Goal: Find specific page/section: Find specific page/section

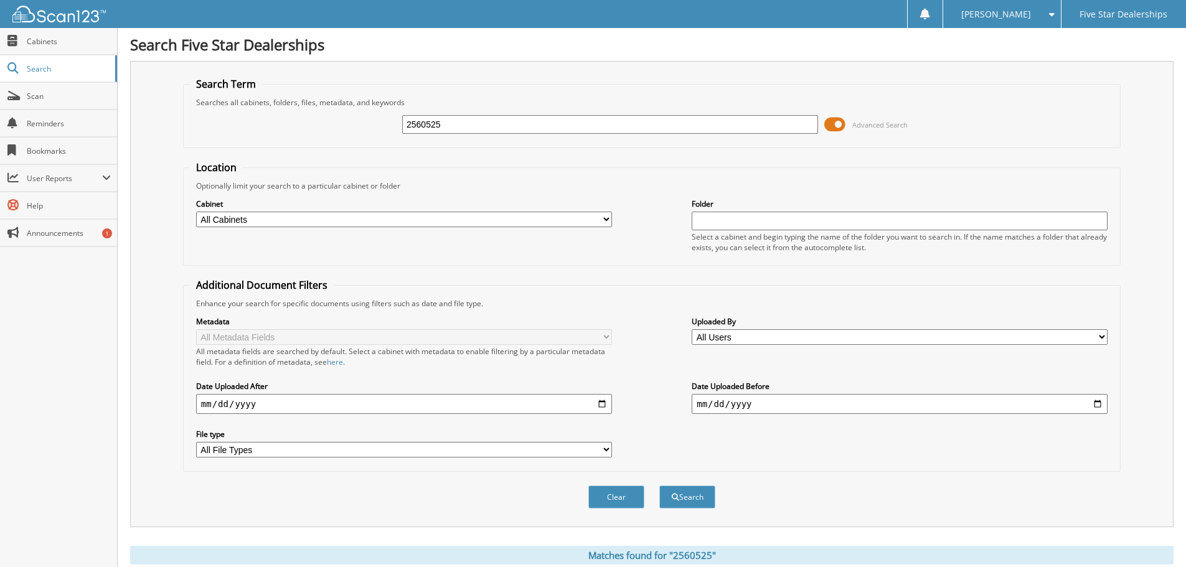
drag, startPoint x: 416, startPoint y: 124, endPoint x: 291, endPoint y: 112, distance: 125.7
click at [291, 112] on div "2560525 Advanced Search" at bounding box center [652, 125] width 924 height 34
drag, startPoint x: 463, startPoint y: 117, endPoint x: 417, endPoint y: 121, distance: 46.3
click at [417, 121] on input "1960525" at bounding box center [610, 124] width 416 height 19
type input "1989295"
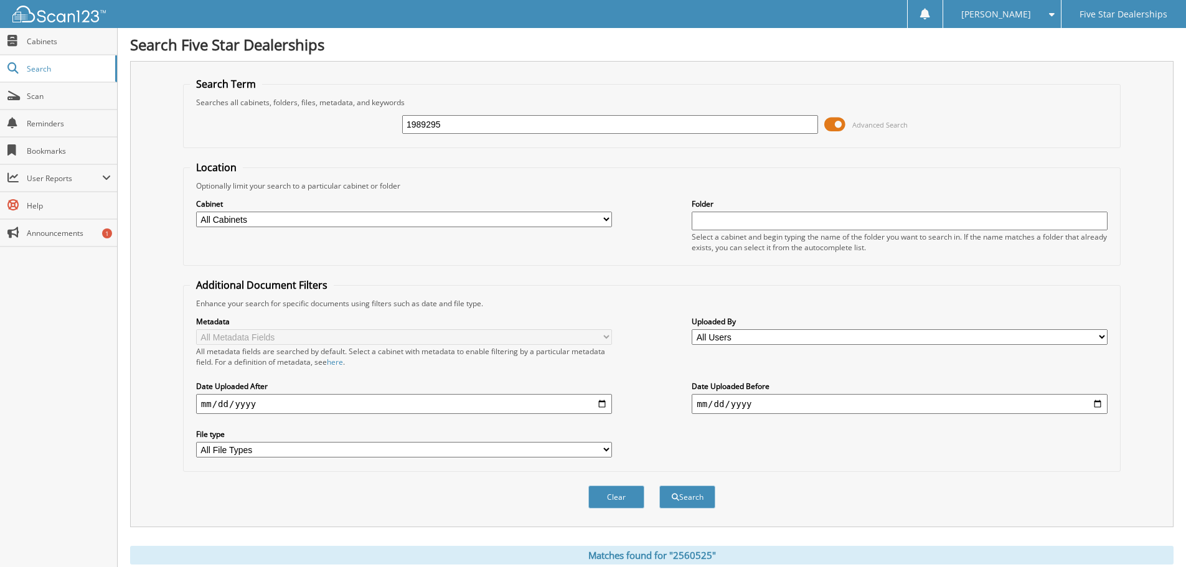
click at [659, 486] on button "Search" at bounding box center [687, 497] width 56 height 23
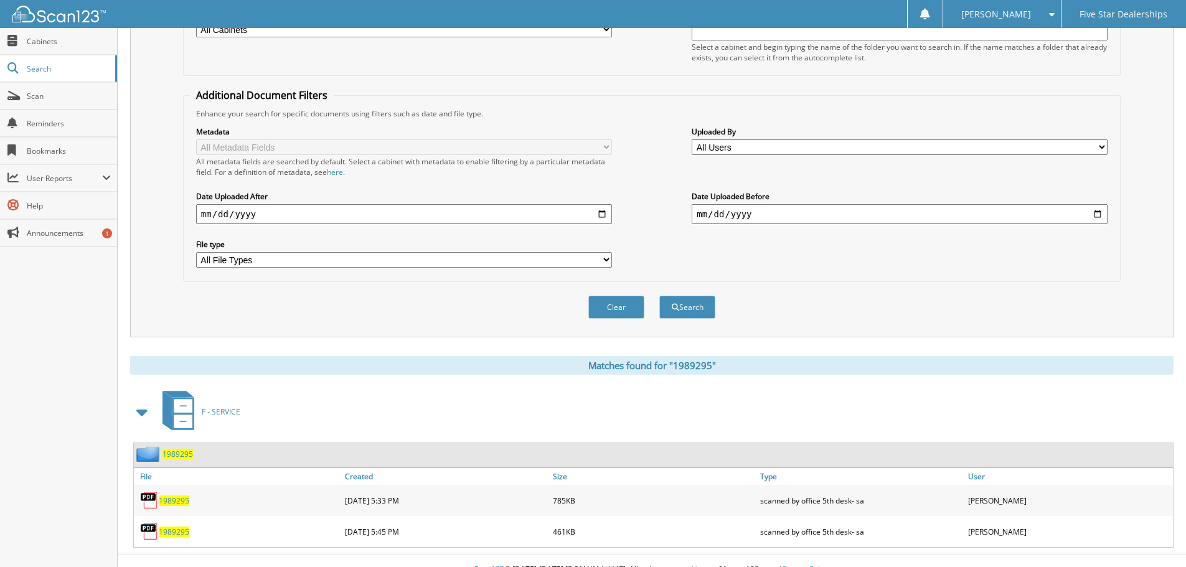
scroll to position [209, 0]
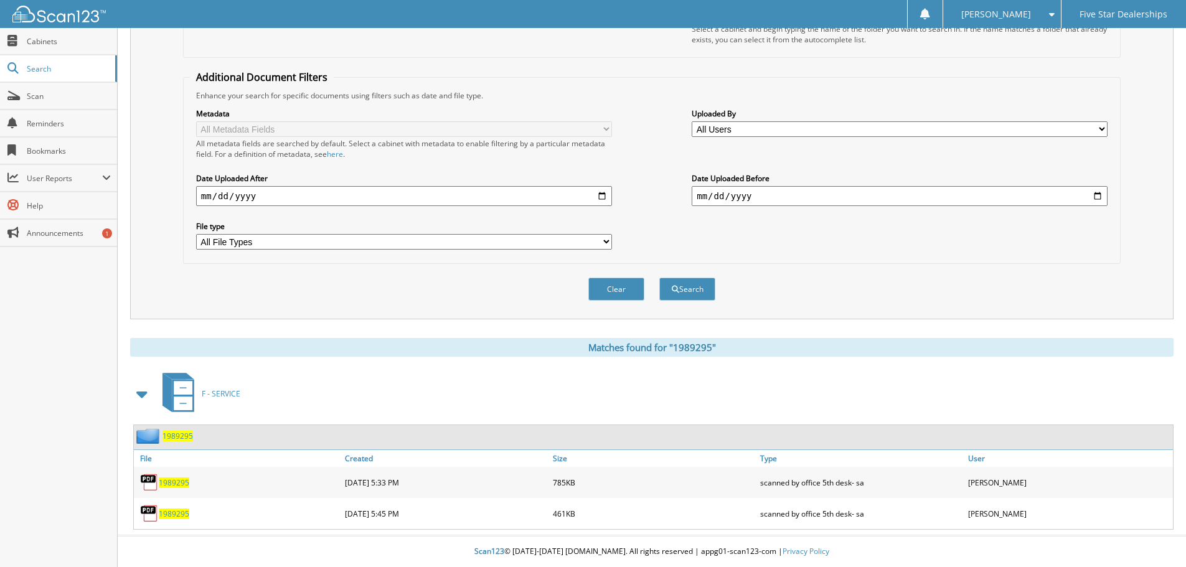
click at [172, 484] on span "1989295" at bounding box center [174, 483] width 31 height 11
